Goal: Task Accomplishment & Management: Complete application form

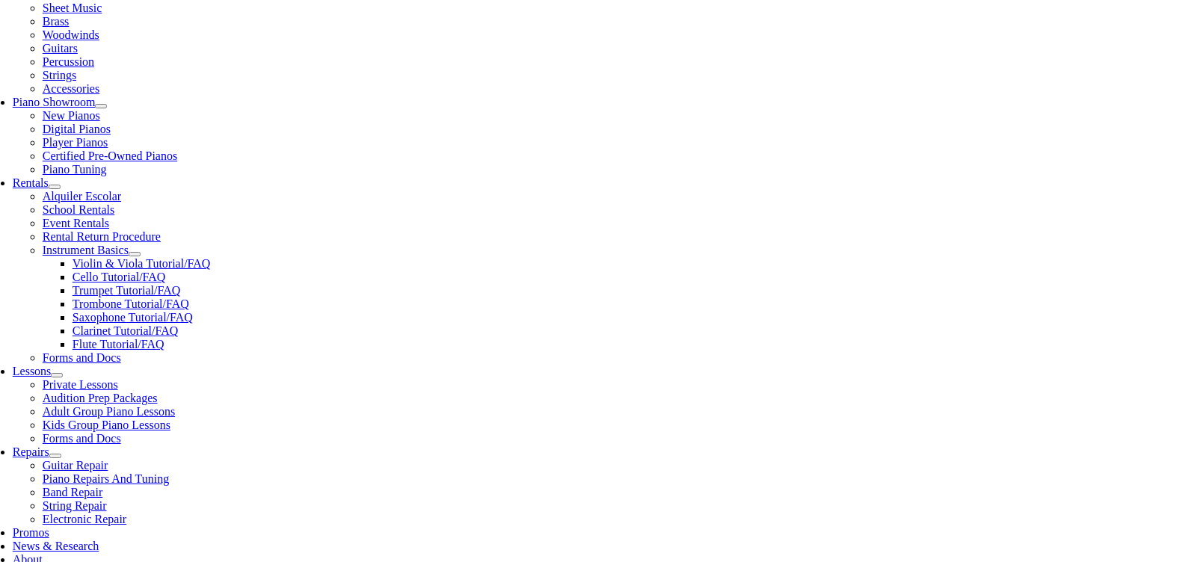
scroll to position [374, 0]
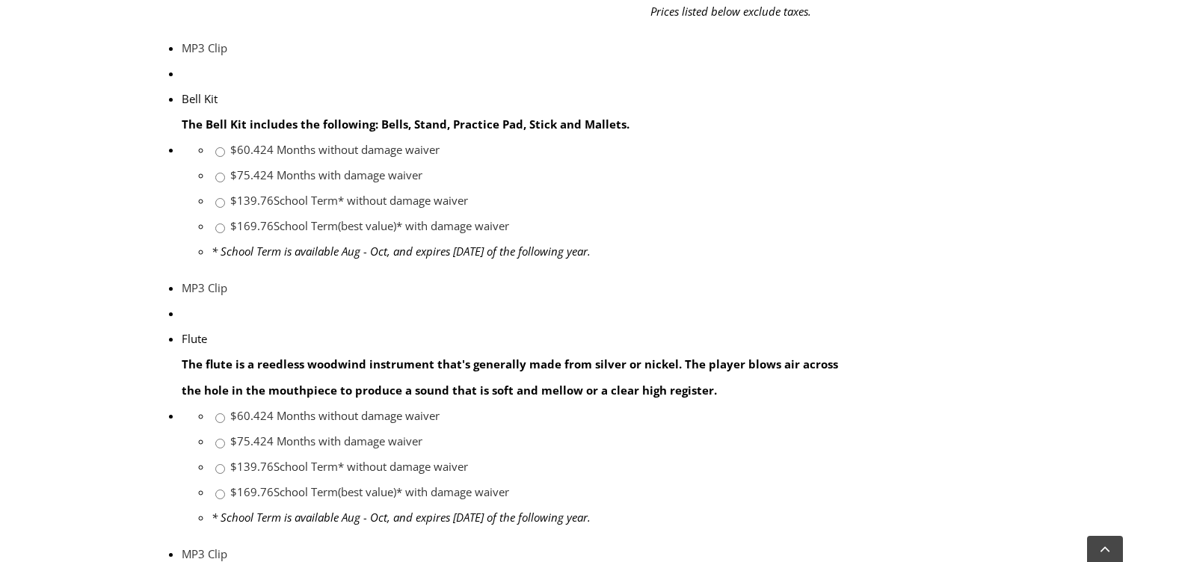
scroll to position [1421, 0]
